Goal: Task Accomplishment & Management: Manage account settings

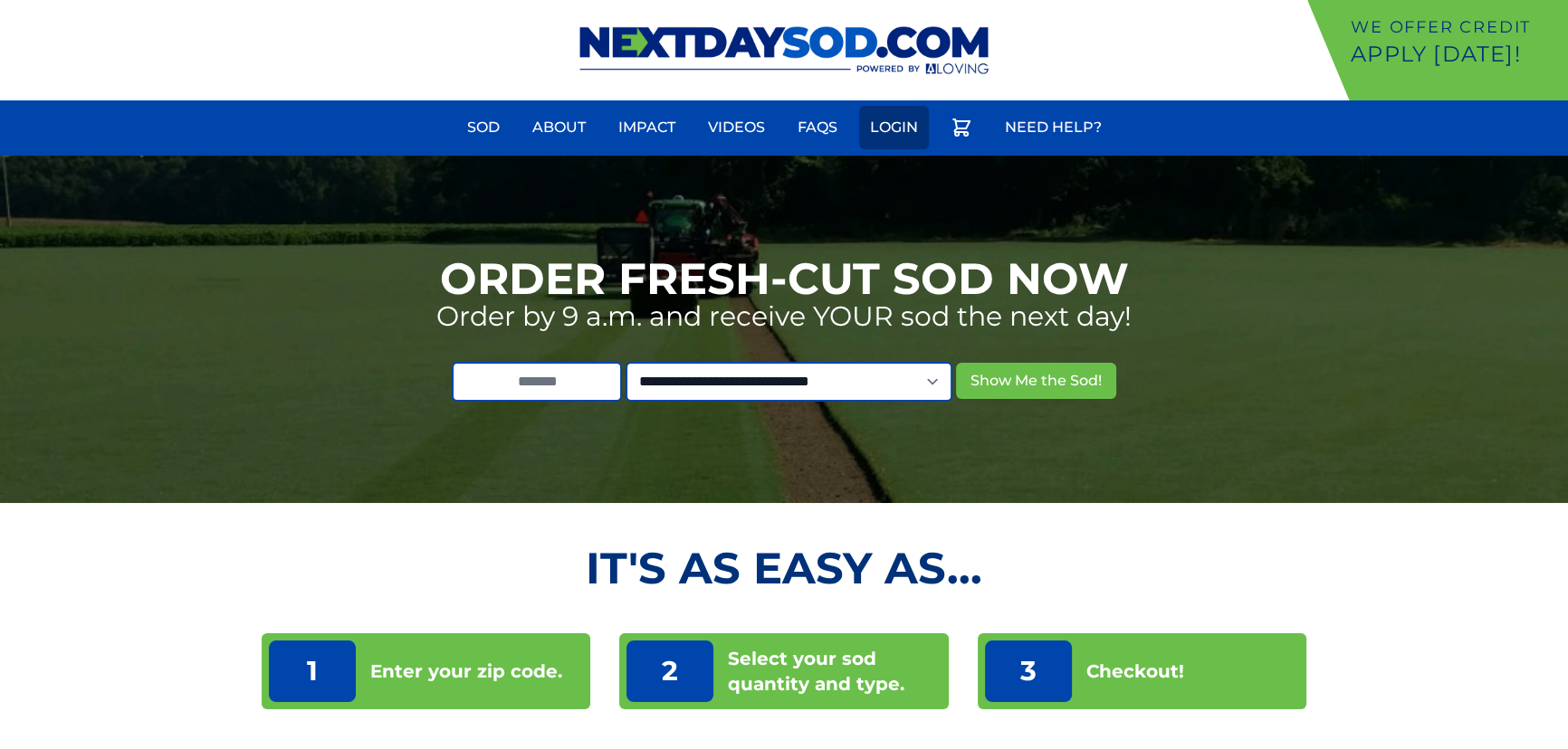
click at [909, 131] on link "Login" at bounding box center [893, 127] width 70 height 44
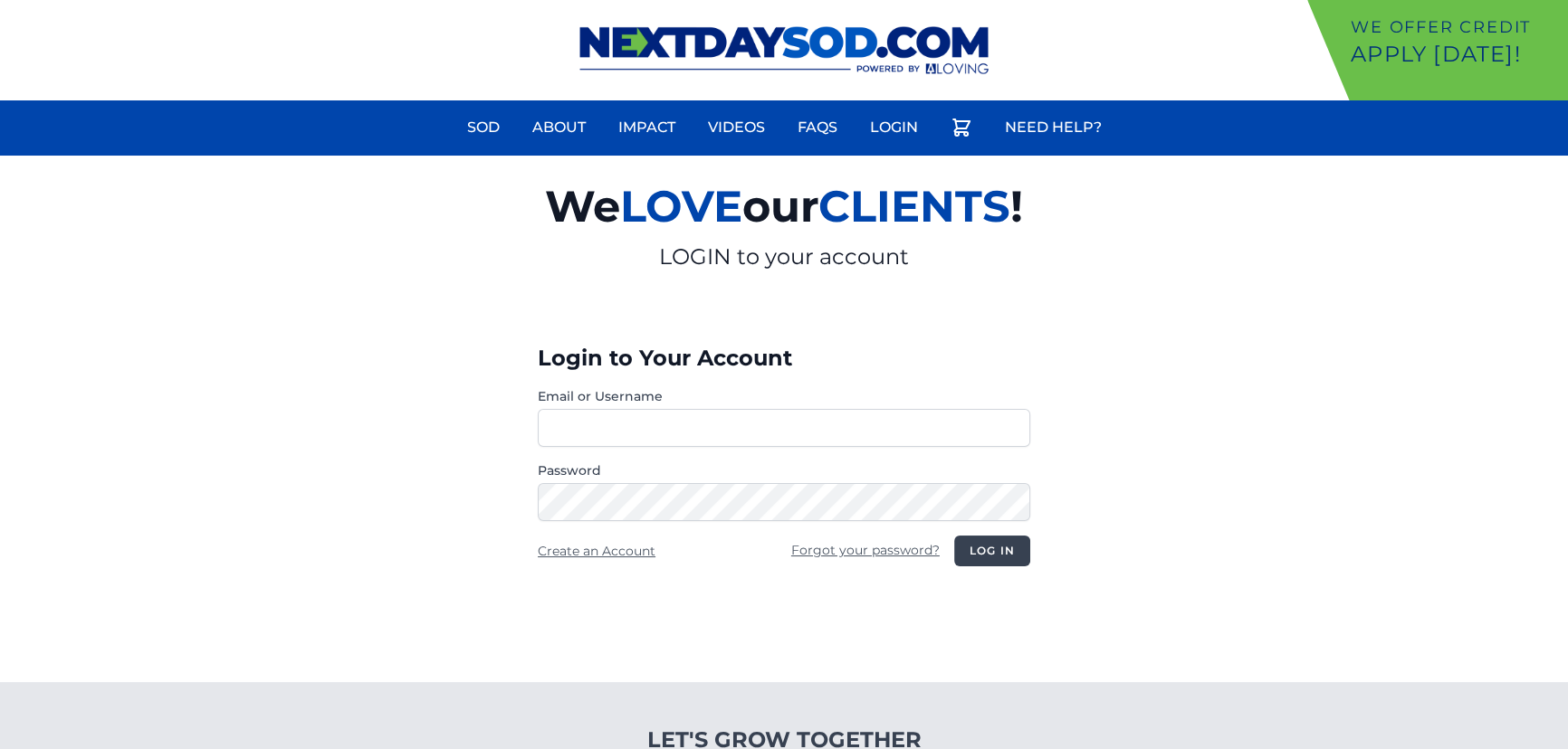
type input "**********"
click at [967, 546] on button "Log in" at bounding box center [992, 551] width 76 height 31
